Goal: Share content

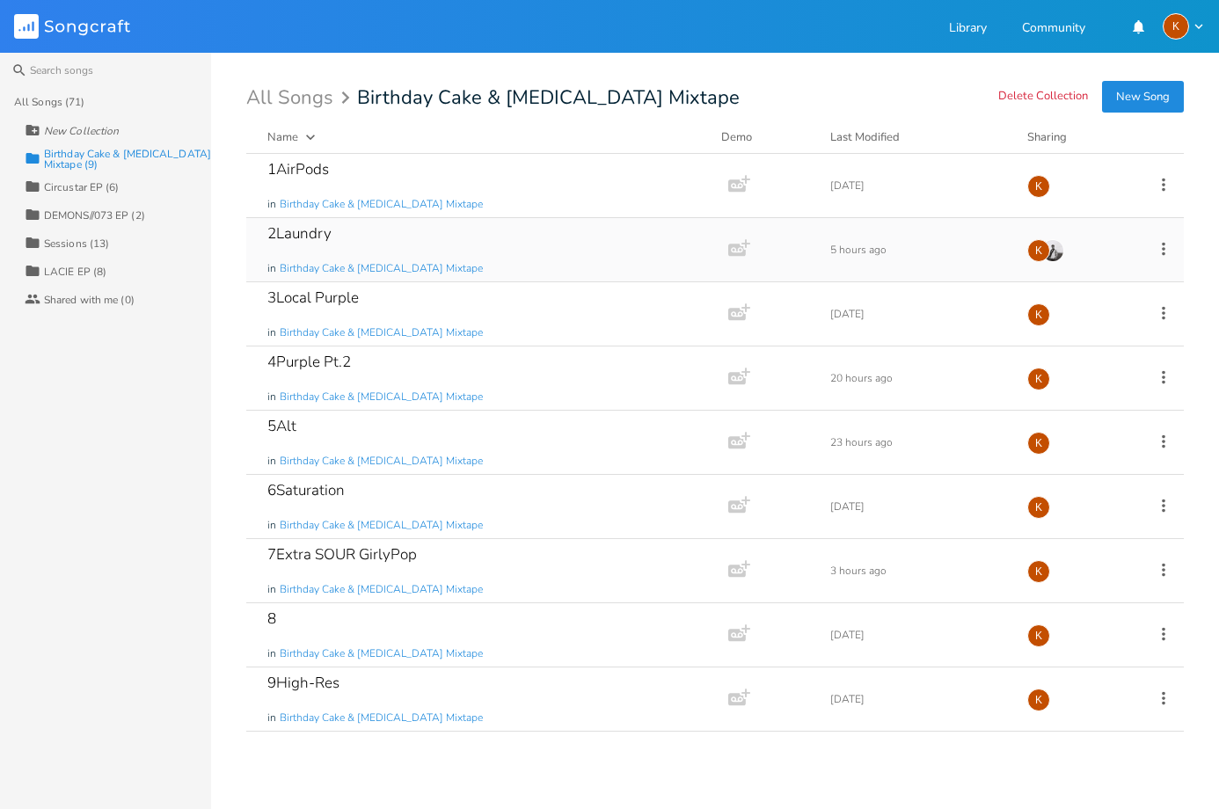
click at [541, 256] on div "2Laundry in Birthday Cake & [MEDICAL_DATA] Mixtape" at bounding box center [483, 249] width 433 height 63
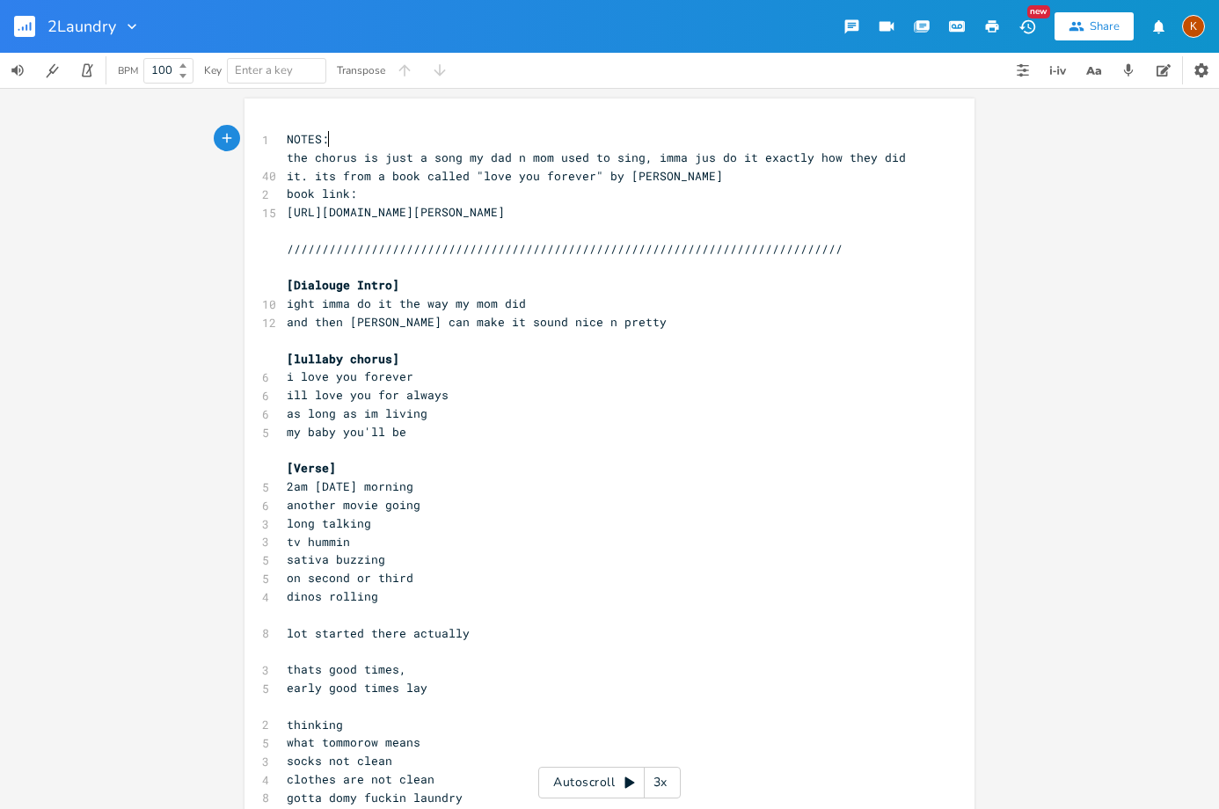
click at [1111, 32] on div "Share" at bounding box center [1105, 26] width 30 height 16
click at [19, 23] on rect "button" at bounding box center [24, 26] width 21 height 21
